Goal: Information Seeking & Learning: Learn about a topic

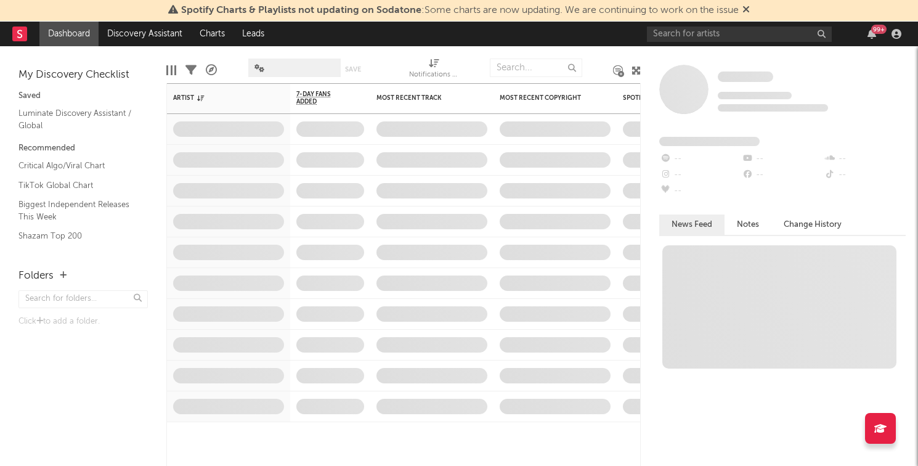
click at [691, 23] on div "99 +" at bounding box center [776, 34] width 259 height 25
click at [684, 33] on input "text" at bounding box center [739, 33] width 185 height 15
click at [681, 33] on input "pz" at bounding box center [739, 33] width 185 height 15
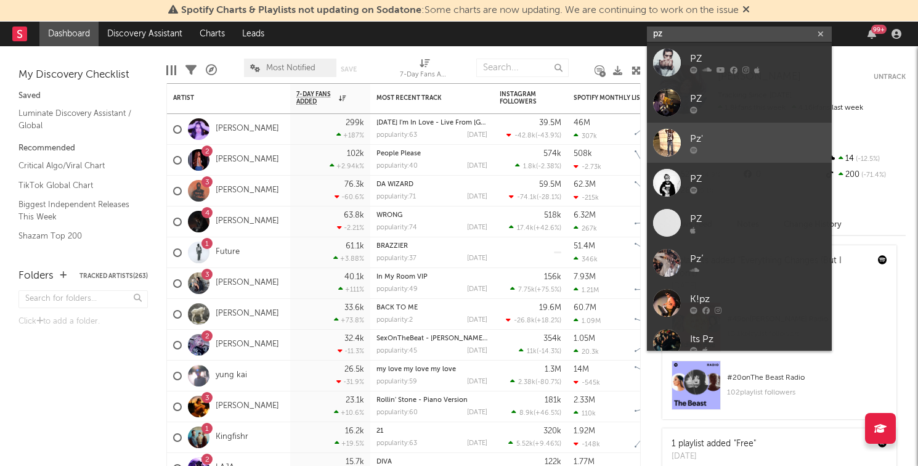
type input "pz"
click at [711, 139] on div "Pz'" at bounding box center [758, 138] width 136 height 15
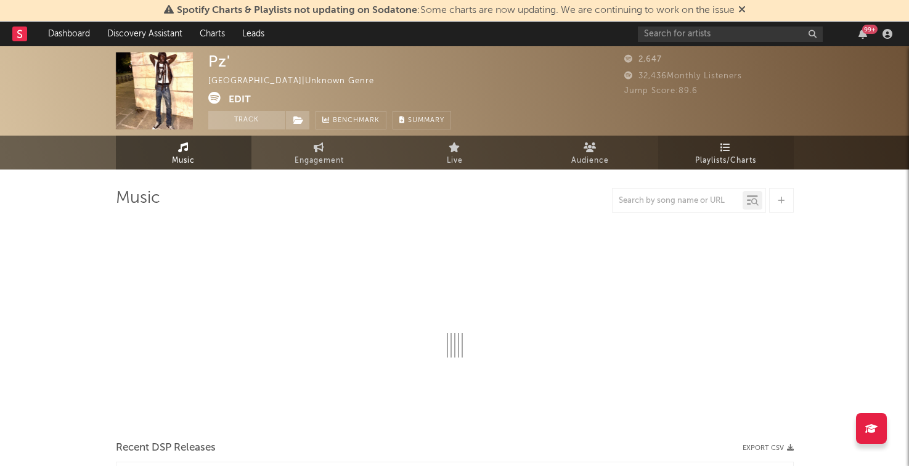
select select "1w"
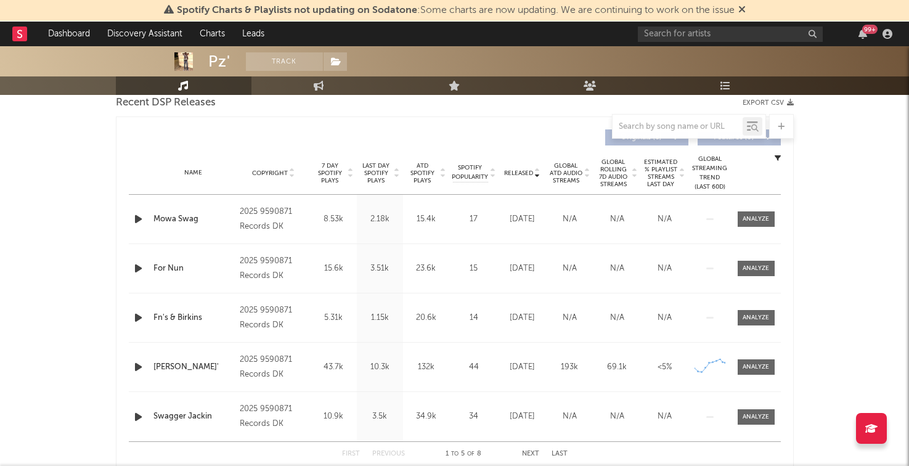
scroll to position [518, 0]
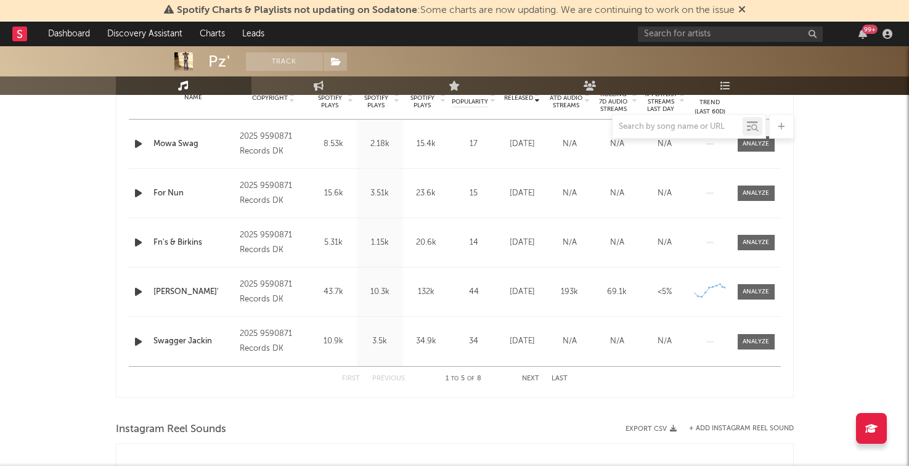
click at [533, 376] on button "Next" at bounding box center [530, 378] width 17 height 7
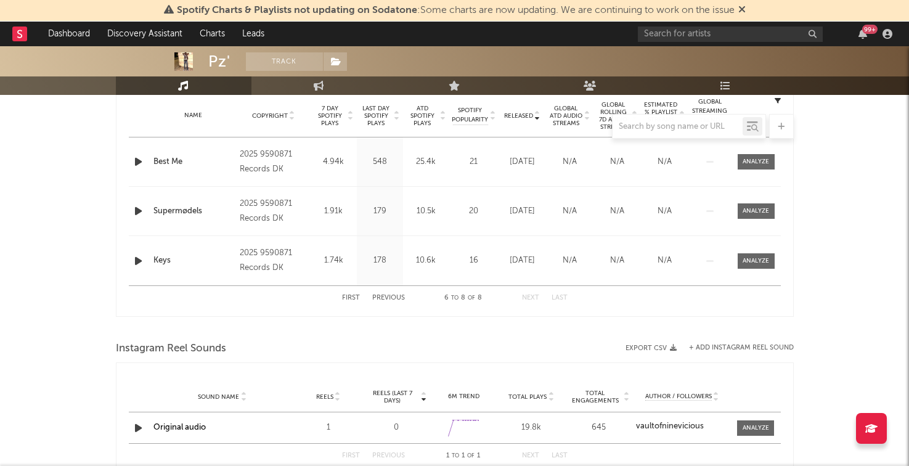
scroll to position [490, 0]
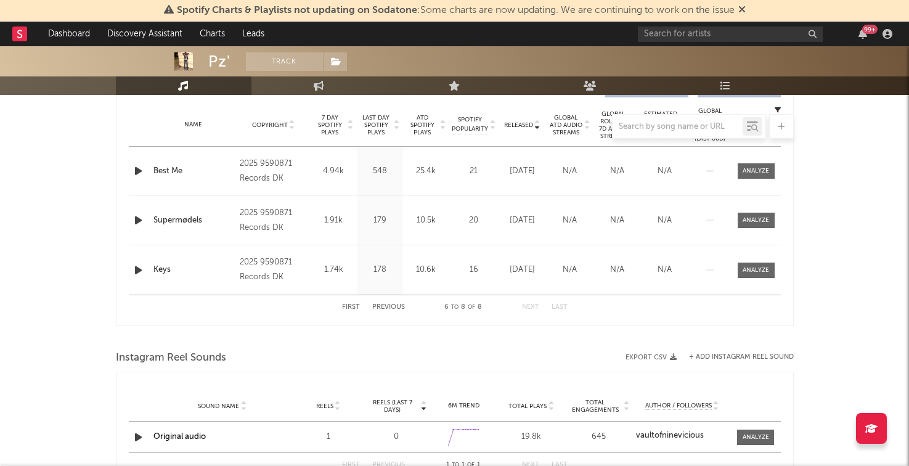
click at [397, 308] on button "Previous" at bounding box center [388, 307] width 33 height 7
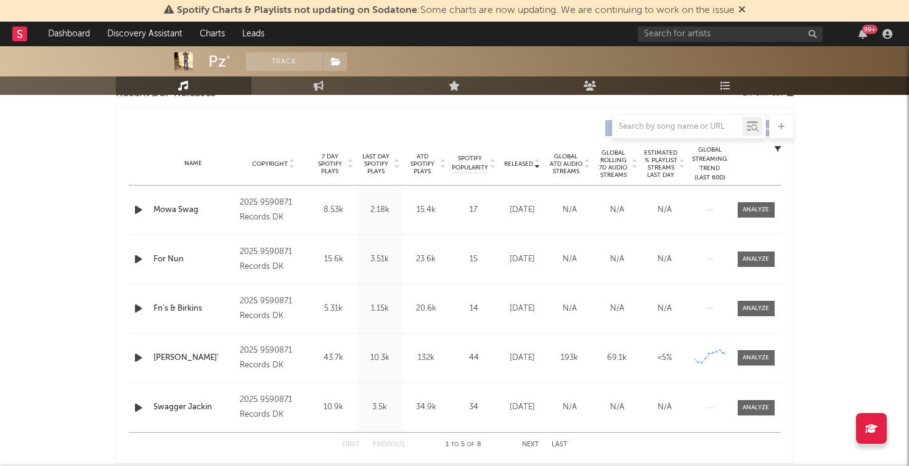
scroll to position [466, 0]
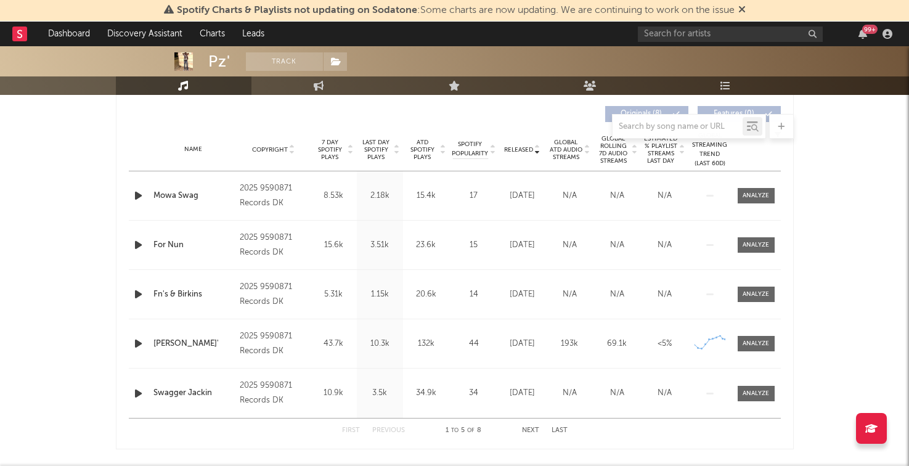
click at [531, 428] on button "Next" at bounding box center [530, 430] width 17 height 7
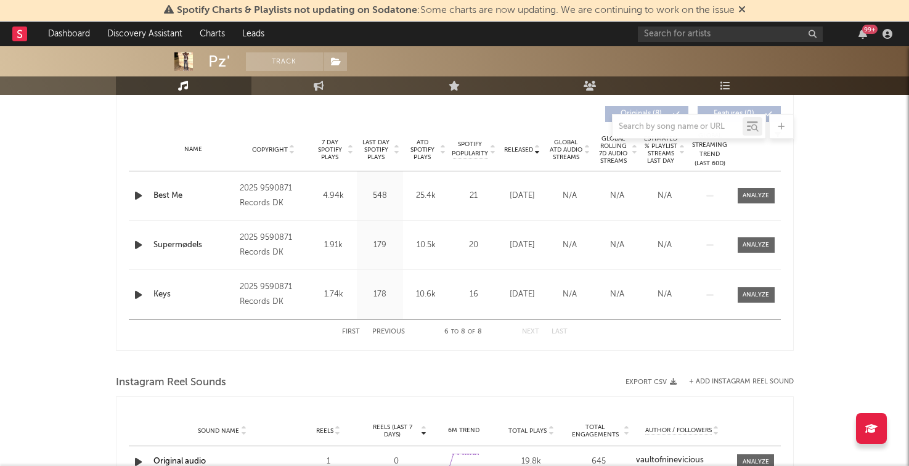
click at [387, 328] on button "Previous" at bounding box center [388, 331] width 33 height 7
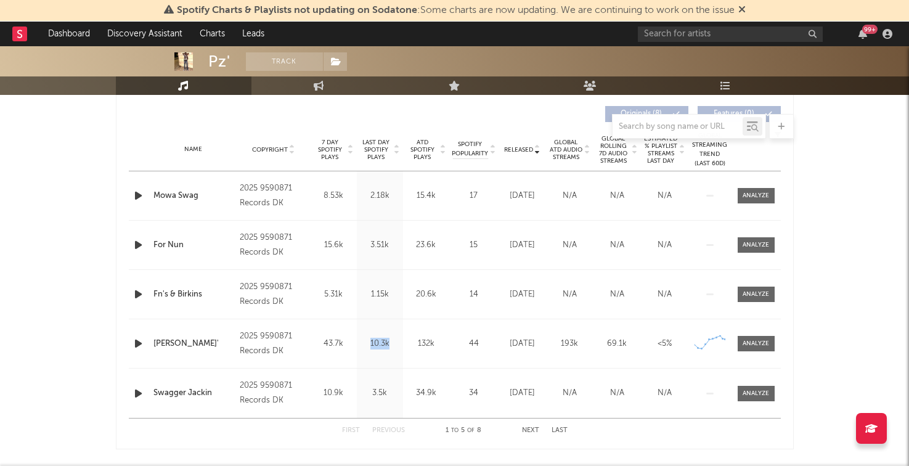
click at [387, 328] on div "Last Day Spotify Plays 10.3k" at bounding box center [380, 343] width 46 height 49
